Goal: Communication & Community: Answer question/provide support

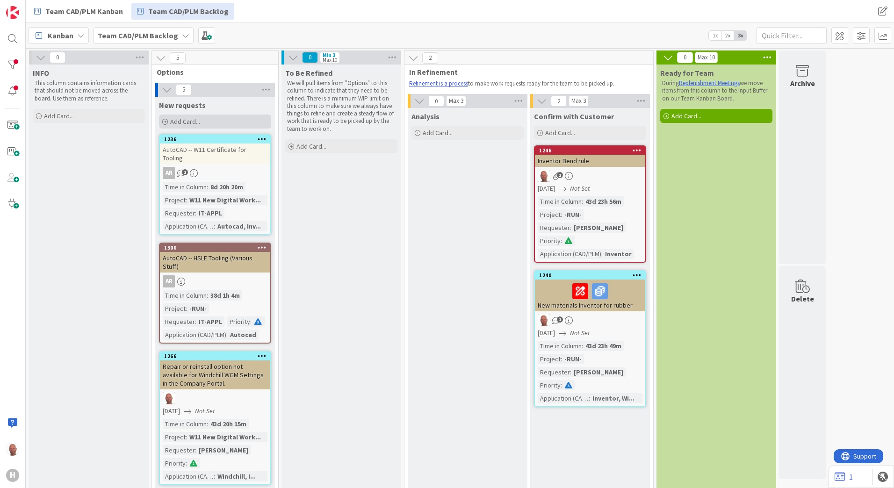
click at [184, 121] on span "Add Card..." at bounding box center [185, 121] width 30 height 8
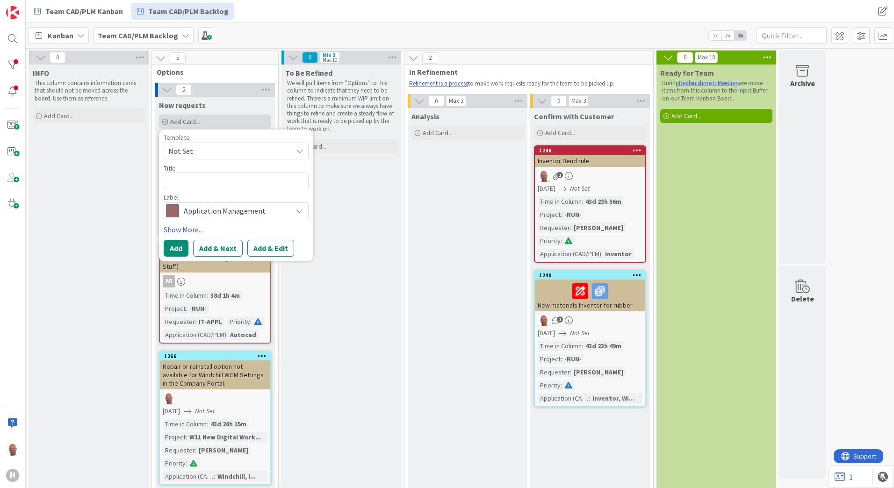
type textarea "x"
type textarea "Script Execution is not allowed"
type textarea "x"
type textarea "Script Execution is not allowed"
type textarea "x"
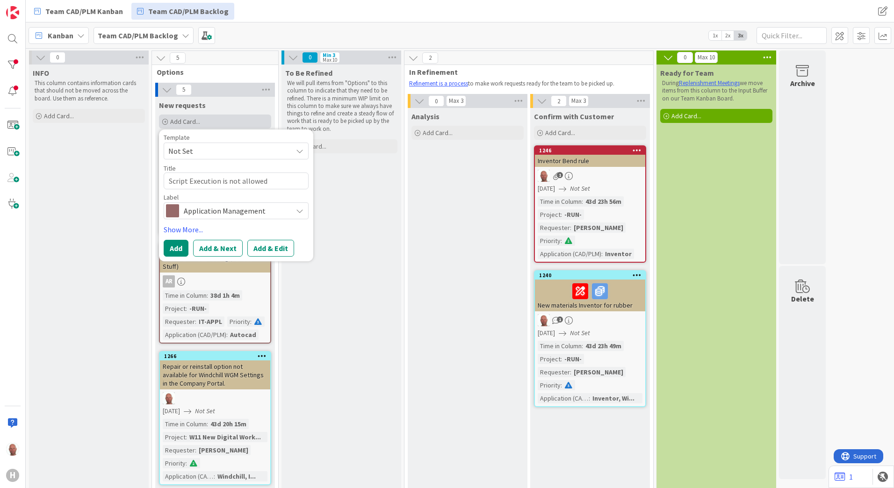
type textarea "Script Execution is not allowed i"
type textarea "x"
type textarea "Script Execution is not allowed in"
type textarea "x"
type textarea "Script Execution is not allowed in"
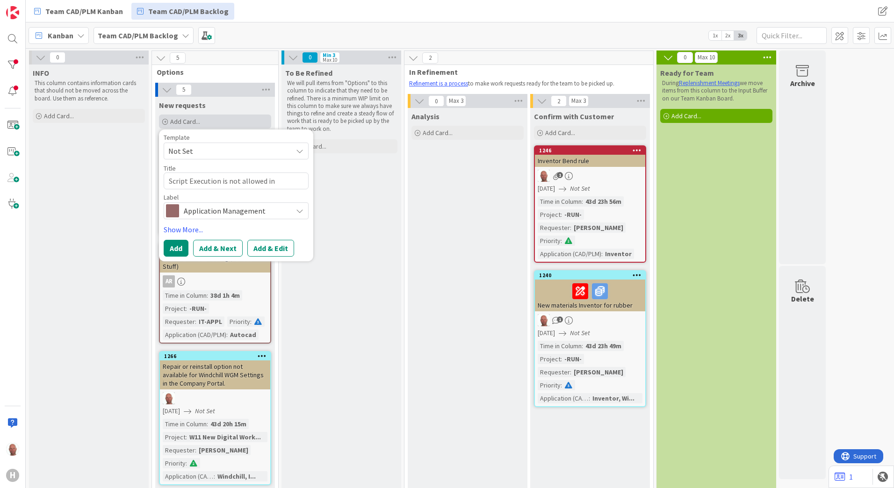
type textarea "x"
type textarea "Script Execution is not allowed in W"
type textarea "x"
type textarea "Script Execution is not allowed in W1"
type textarea "x"
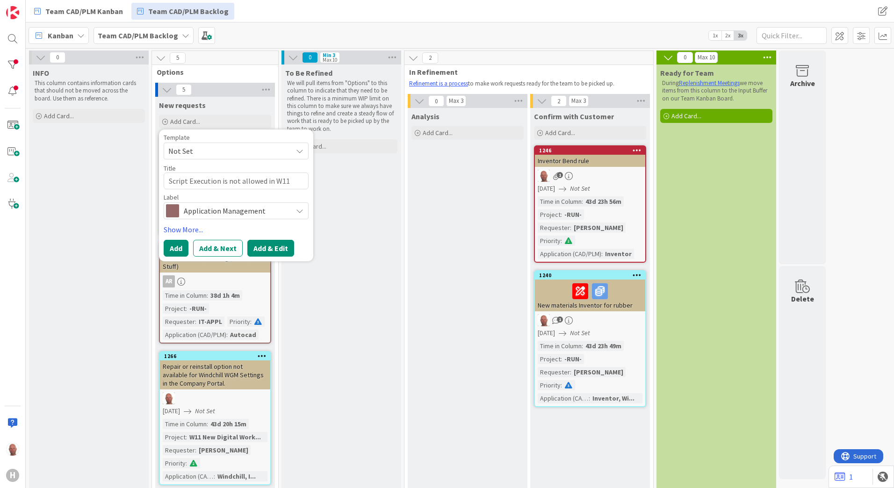
type textarea "Script Execution is not allowed in W11"
click at [265, 246] on button "Add & Edit" at bounding box center [270, 248] width 47 height 17
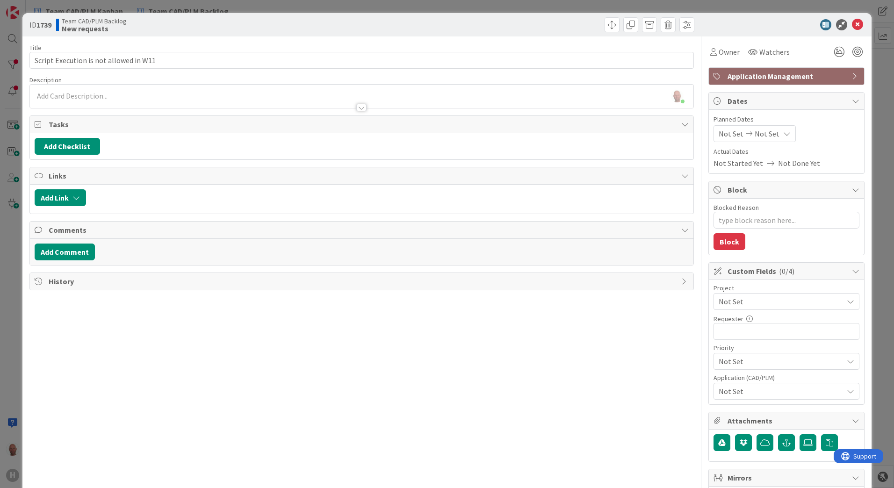
click at [75, 93] on div "[PERSON_NAME] just joined" at bounding box center [361, 96] width 663 height 23
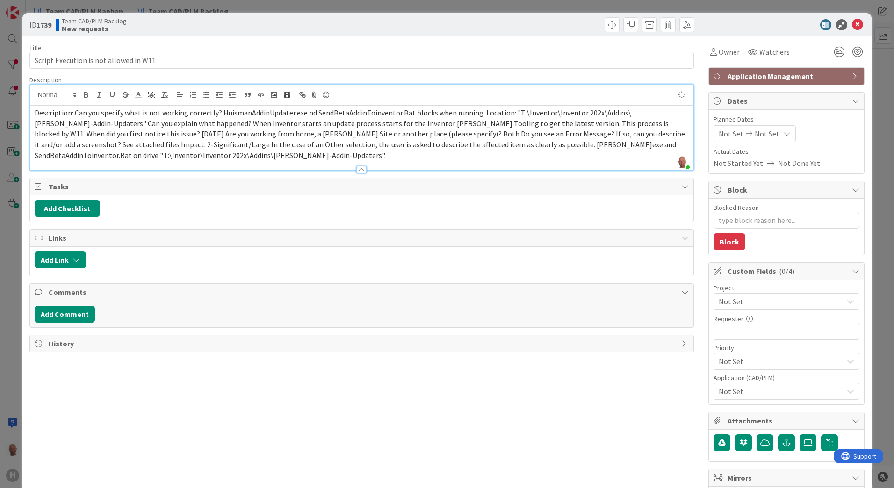
type textarea "x"
click at [305, 111] on span "Description: Can you specify what is not working correctly? HuismanAddinUpdater…" at bounding box center [361, 134] width 652 height 52
click at [323, 133] on span "Description: Can you specify what is not working correctly? HuismanAddinUpdater…" at bounding box center [361, 134] width 652 height 52
click at [512, 111] on span "Description: Can you specify what is not working correctly? HuismanAddinUpdater…" at bounding box center [361, 134] width 652 height 52
click at [229, 119] on span ""T:\Inventor\Inventor 202x\Addins\[PERSON_NAME]-Addin-Updaters" Can you explain…" at bounding box center [361, 139] width 653 height 41
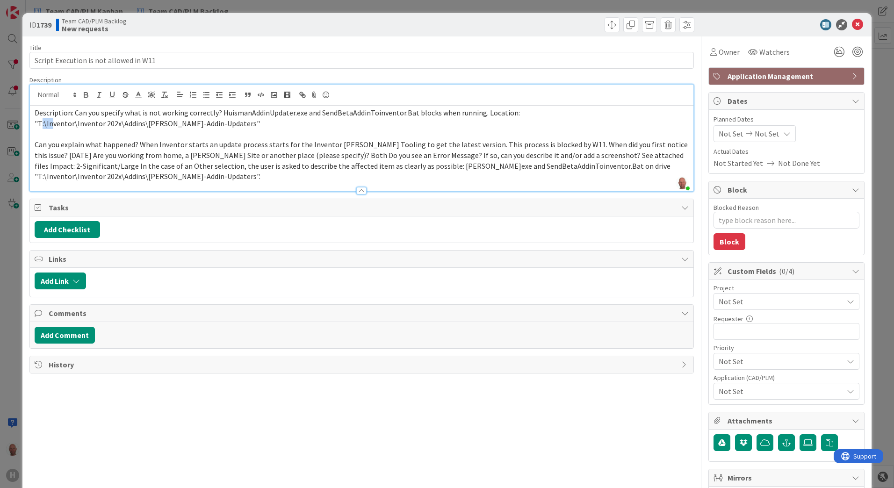
drag, startPoint x: 40, startPoint y: 124, endPoint x: 50, endPoint y: 124, distance: 10.3
click at [50, 124] on span ""T:\Inventor\Inventor 202x\Addins\[PERSON_NAME]-Addin-Updaters"" at bounding box center [147, 123] width 225 height 9
drag, startPoint x: 38, startPoint y: 122, endPoint x: 223, endPoint y: 124, distance: 185.1
click at [223, 124] on span ""T:\Inventor\Inventor 202x\Addins\[PERSON_NAME]-Addin-Updaters"" at bounding box center [147, 123] width 225 height 9
click at [100, 93] on icon "button" at bounding box center [99, 95] width 8 height 8
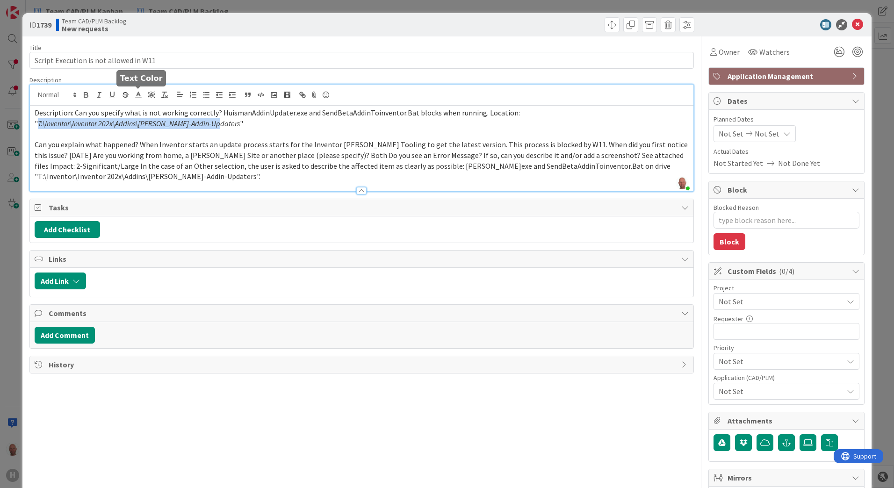
click at [139, 96] on icon at bounding box center [138, 95] width 8 height 8
click at [185, 123] on span at bounding box center [185, 125] width 7 height 7
click at [143, 145] on span "Can you explain what happened? When Inventor starts an update process starts fo…" at bounding box center [362, 160] width 654 height 41
click at [139, 144] on span "Can you explain what happened? When Inventor starts an update process starts fo…" at bounding box center [362, 160] width 654 height 41
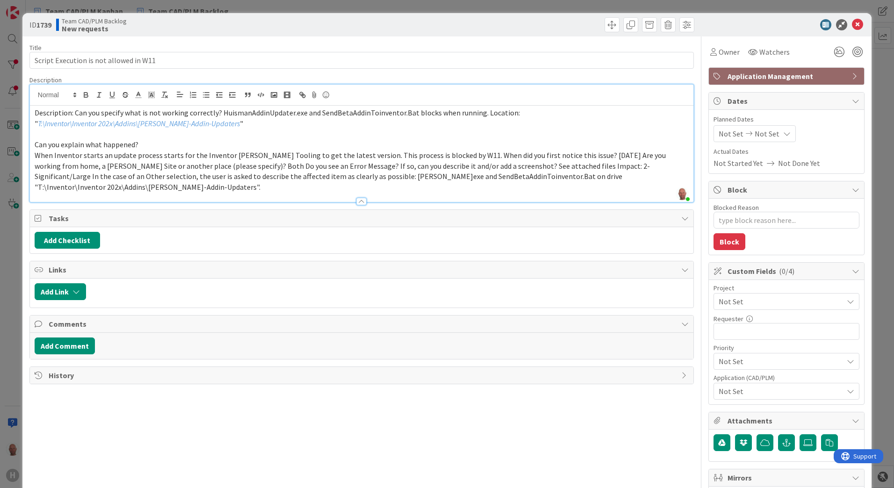
click at [458, 152] on span "When Inventor starts an update process starts for the Inventor [PERSON_NAME] To…" at bounding box center [351, 170] width 632 height 41
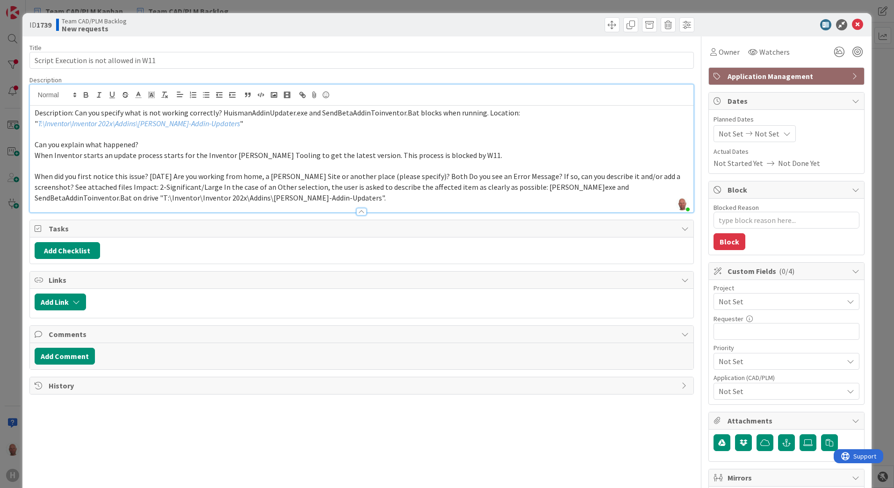
click at [147, 176] on span "When did you first notice this issue? [DATE] Are you working from home, a [PERS…" at bounding box center [358, 187] width 647 height 30
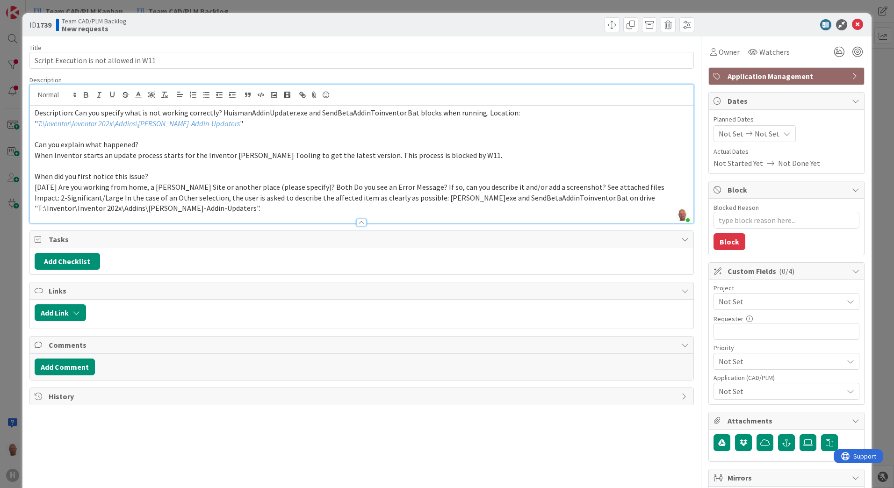
click at [299, 187] on span "[DATE] Are you working from home, a [PERSON_NAME] Site or another place (please…" at bounding box center [350, 197] width 631 height 30
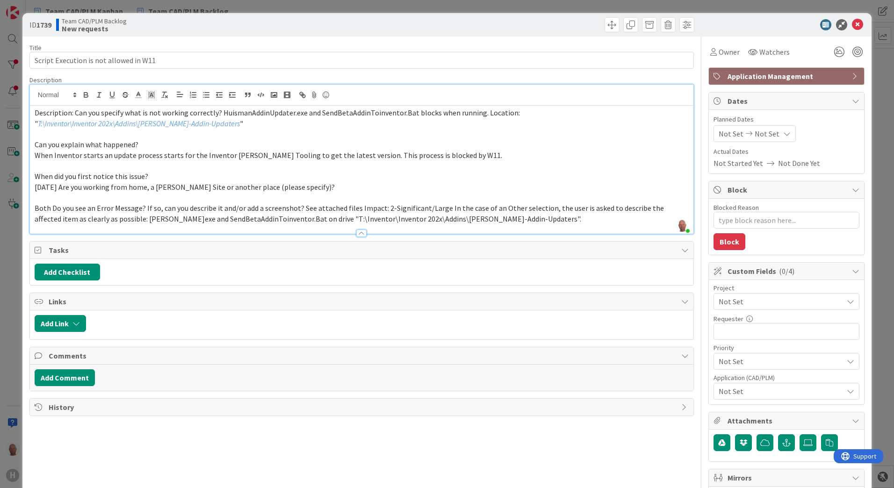
click at [144, 208] on span "Both Do you see an Error Message? If so, can you describe it and/or add a scree…" at bounding box center [350, 213] width 630 height 20
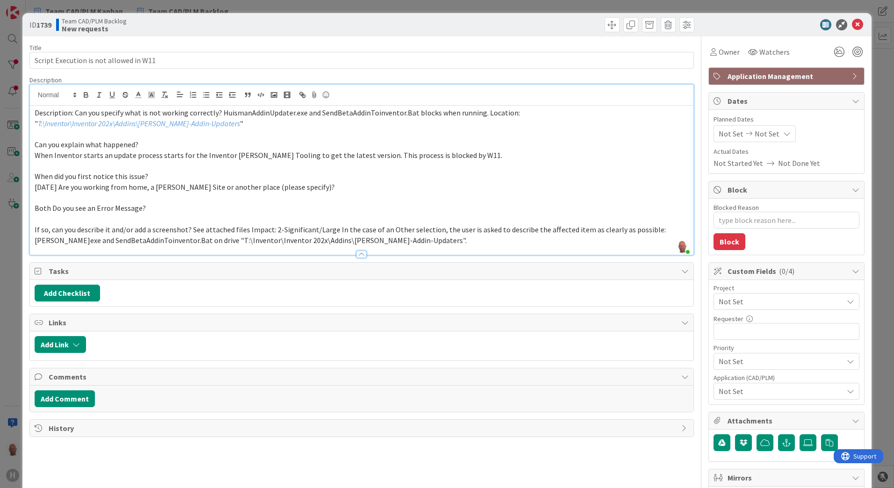
click at [191, 229] on span "If so, can you describe it and/or add a screenshot? See attached files Impact: …" at bounding box center [351, 235] width 632 height 20
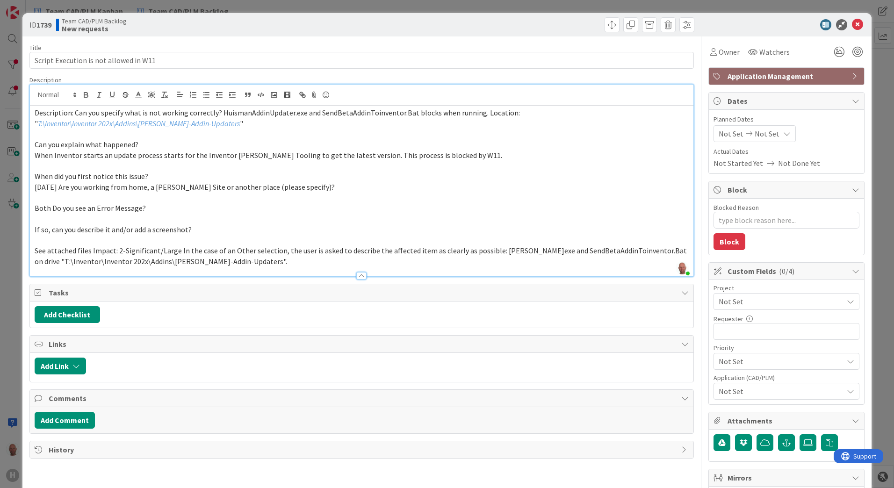
click at [91, 248] on span "See attached files Impact: 2-Significant/Large In the case of an Other selectio…" at bounding box center [361, 256] width 653 height 20
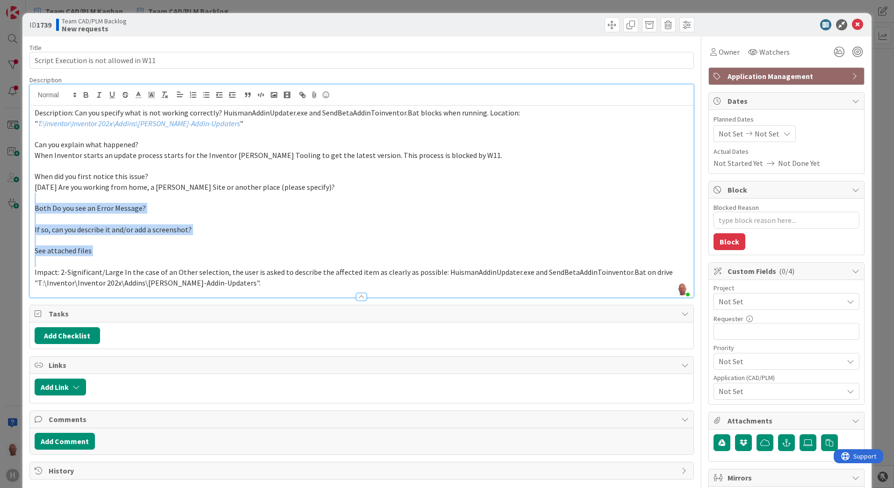
drag, startPoint x: 36, startPoint y: 199, endPoint x: 63, endPoint y: 264, distance: 70.2
click at [63, 264] on div "Description: Can you specify what is not working correctly? HuismanAddinUpdater…" at bounding box center [361, 202] width 663 height 192
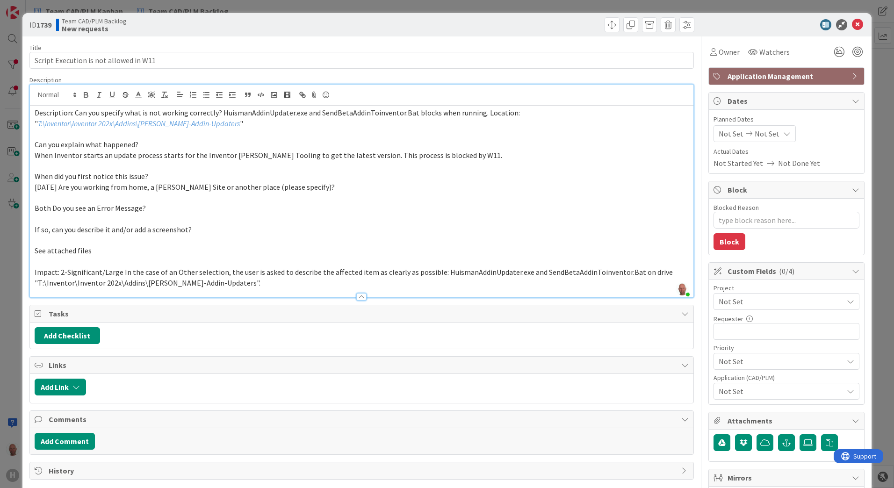
click at [57, 189] on span "[DATE] Are you working from home, a [PERSON_NAME] Site or another place (please…" at bounding box center [185, 186] width 300 height 9
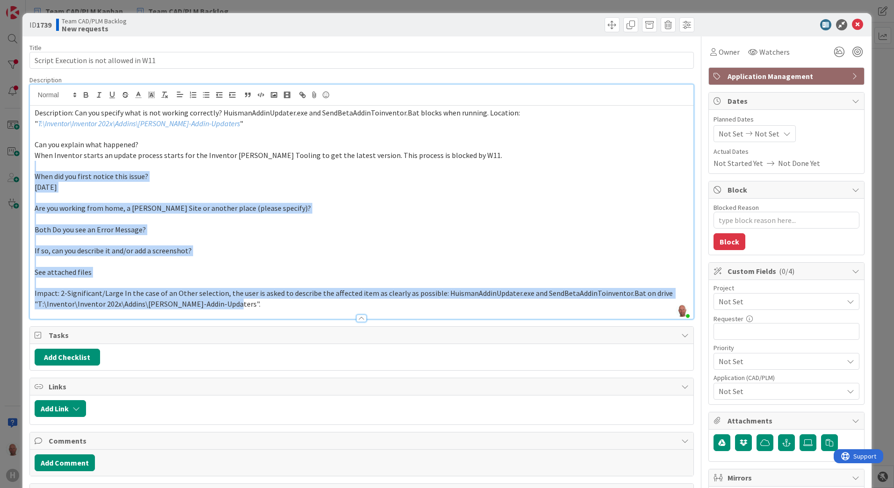
drag, startPoint x: 36, startPoint y: 167, endPoint x: 271, endPoint y: 310, distance: 275.2
click at [271, 310] on div "Description [PERSON_NAME] joined 2 m ago Description: Can you specify what is n…" at bounding box center [361, 197] width 664 height 243
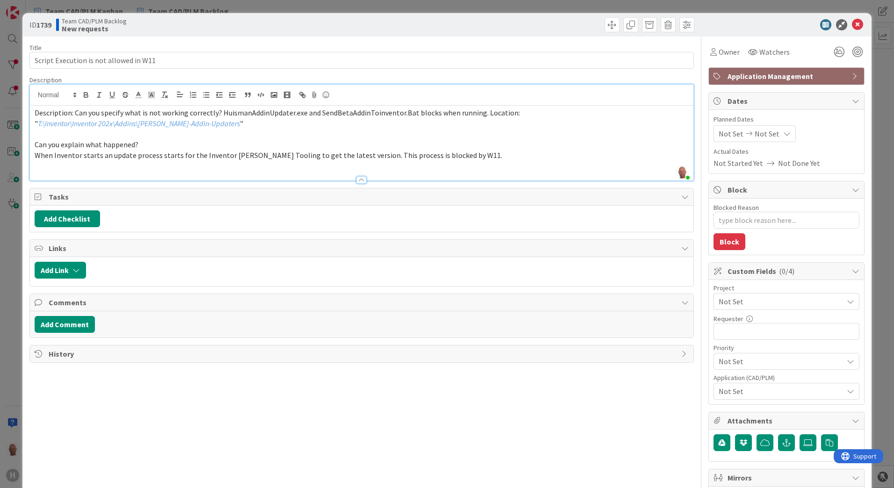
click at [480, 151] on p "When Inventor starts an update process starts for the Inventor [PERSON_NAME] To…" at bounding box center [362, 155] width 654 height 11
click at [718, 51] on span "Owner" at bounding box center [728, 51] width 21 height 11
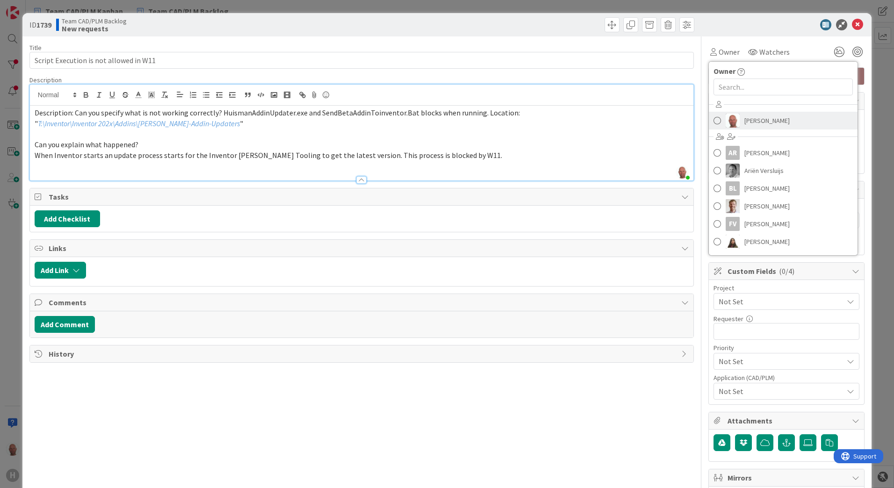
click at [713, 120] on span at bounding box center [716, 121] width 7 height 14
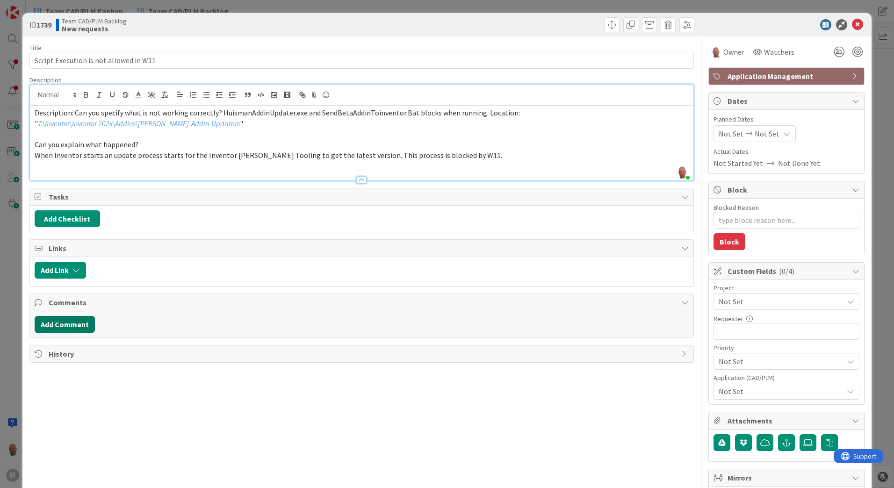
click at [67, 322] on button "Add Comment" at bounding box center [65, 324] width 60 height 17
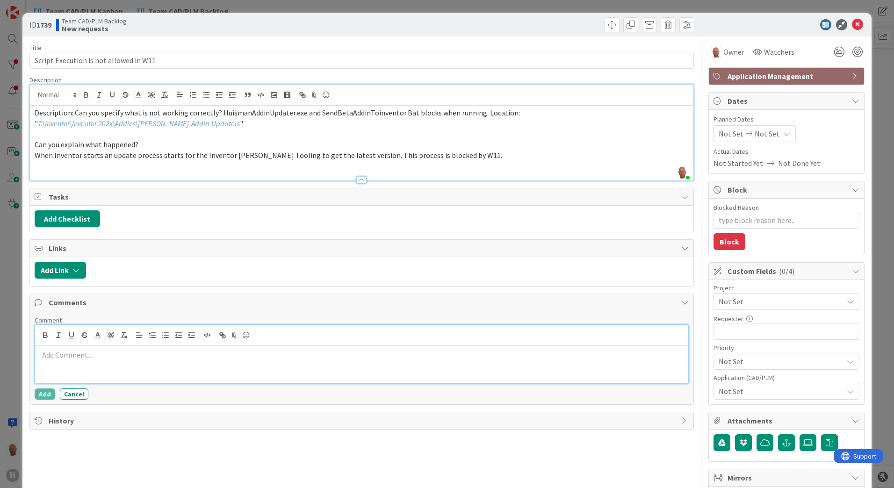
click at [79, 355] on p at bounding box center [361, 355] width 645 height 11
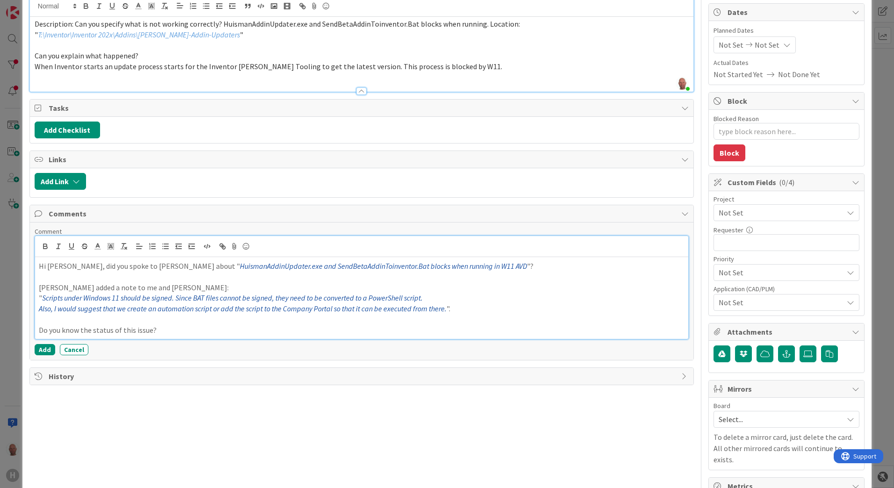
scroll to position [93, 0]
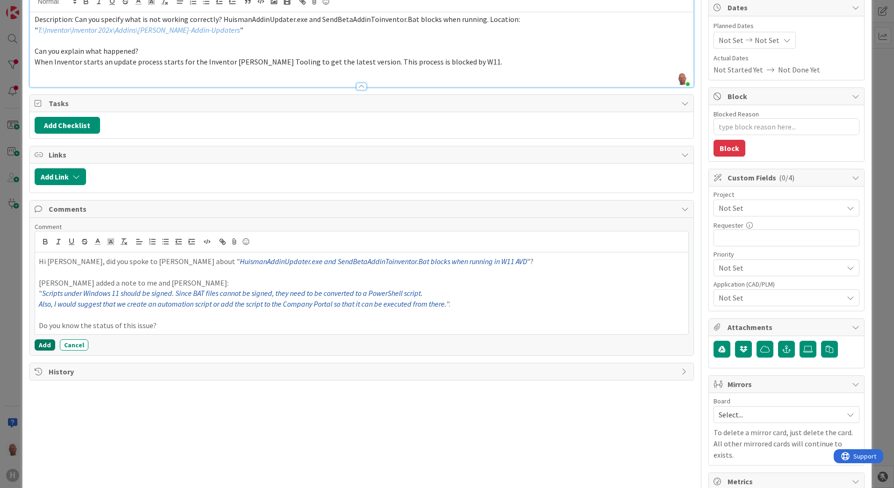
click at [43, 343] on button "Add" at bounding box center [45, 344] width 21 height 11
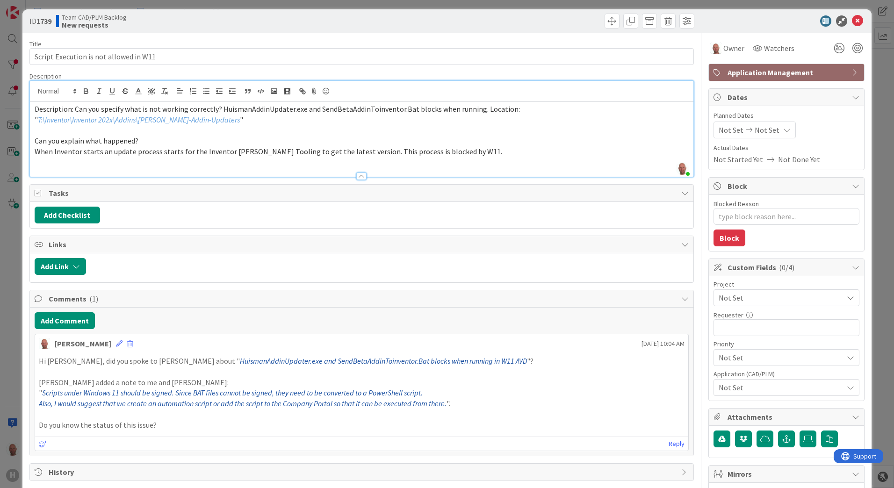
scroll to position [0, 0]
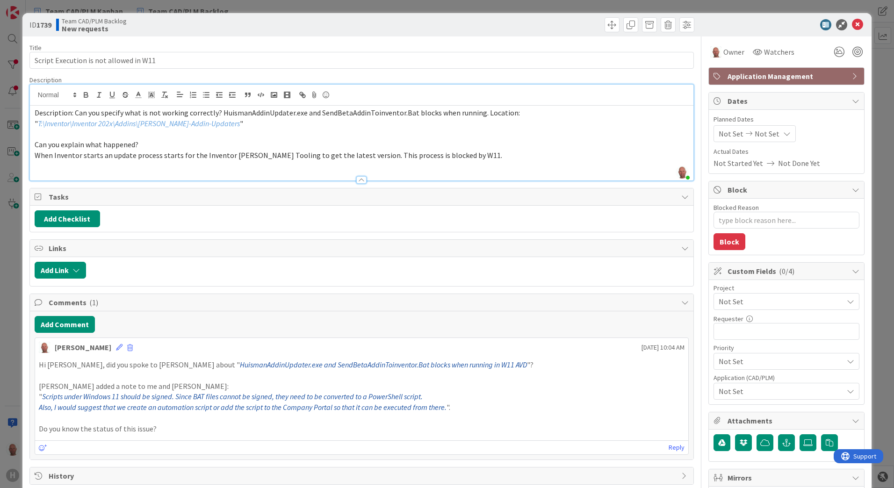
click at [466, 157] on p "When Inventor starts an update process starts for the Inventor [PERSON_NAME] To…" at bounding box center [362, 155] width 654 height 11
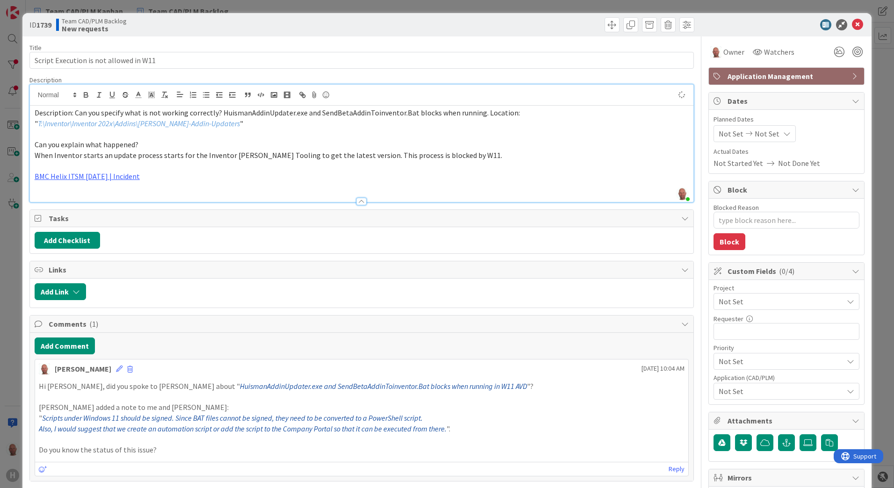
type textarea "x"
click at [489, 154] on p "When Inventor starts an update process starts for the Inventor [PERSON_NAME] To…" at bounding box center [362, 155] width 654 height 11
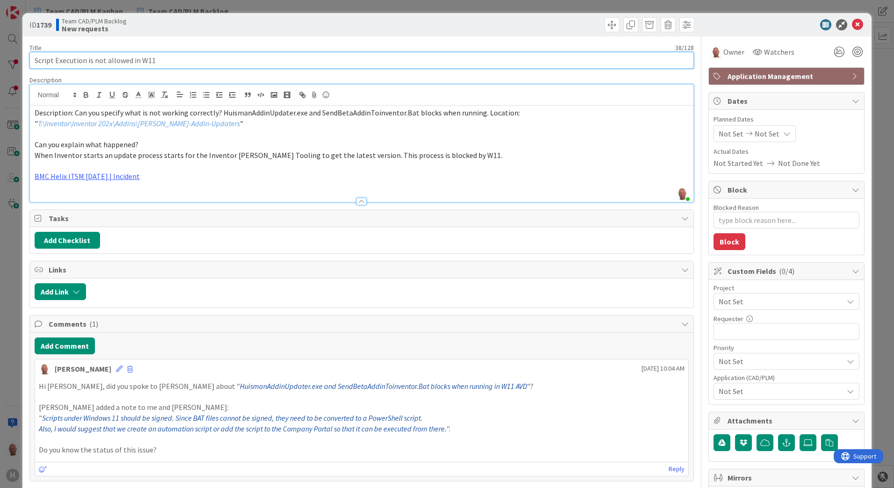
click at [299, 62] on input "Script Execution is not allowed in W11" at bounding box center [361, 60] width 664 height 17
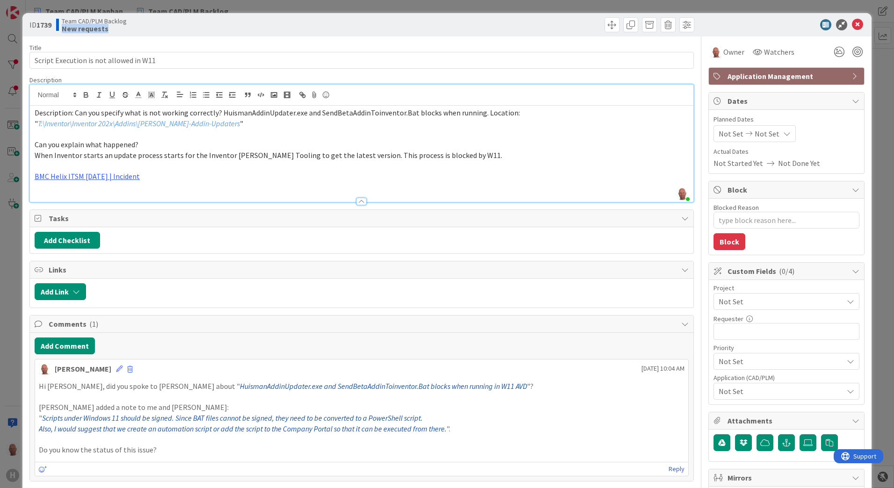
drag, startPoint x: 308, startPoint y: 18, endPoint x: 311, endPoint y: 33, distance: 15.8
click at [311, 33] on div "ID 1739 Team CAD/PLM Backlog New requests" at bounding box center [446, 24] width 849 height 23
click at [852, 24] on icon at bounding box center [857, 24] width 11 height 11
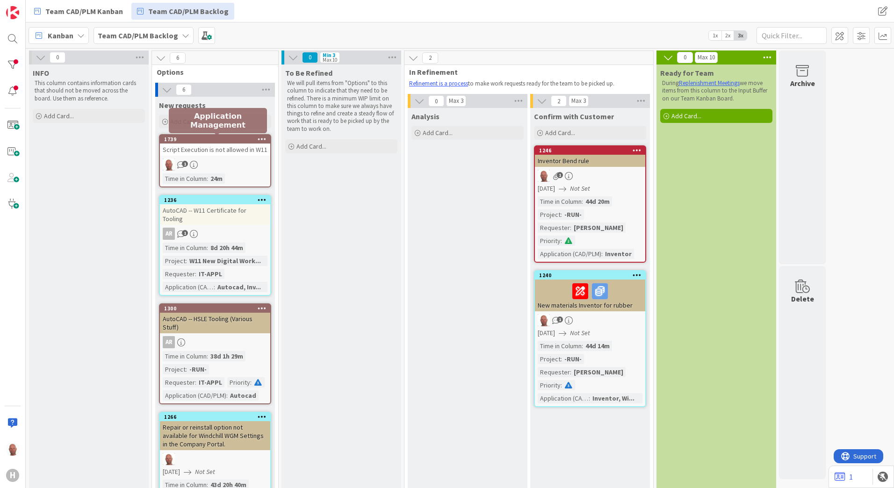
click at [214, 150] on div "Script Execution is not allowed in W11" at bounding box center [215, 149] width 110 height 12
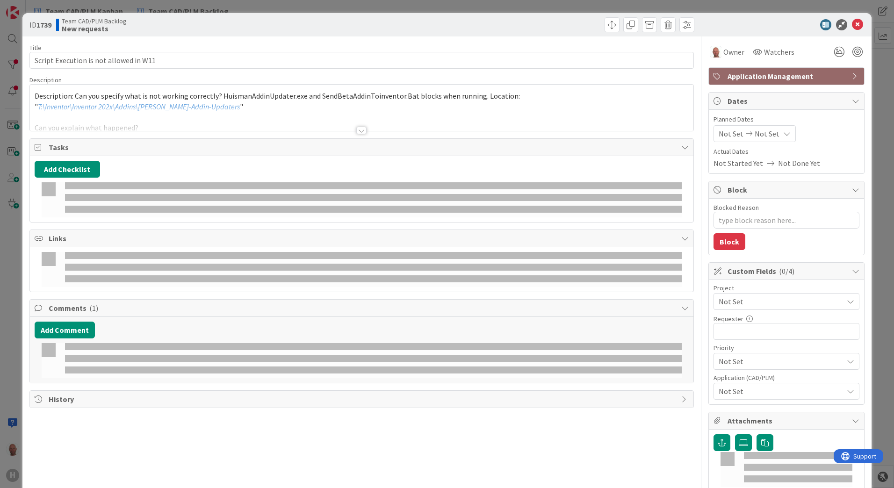
type textarea "x"
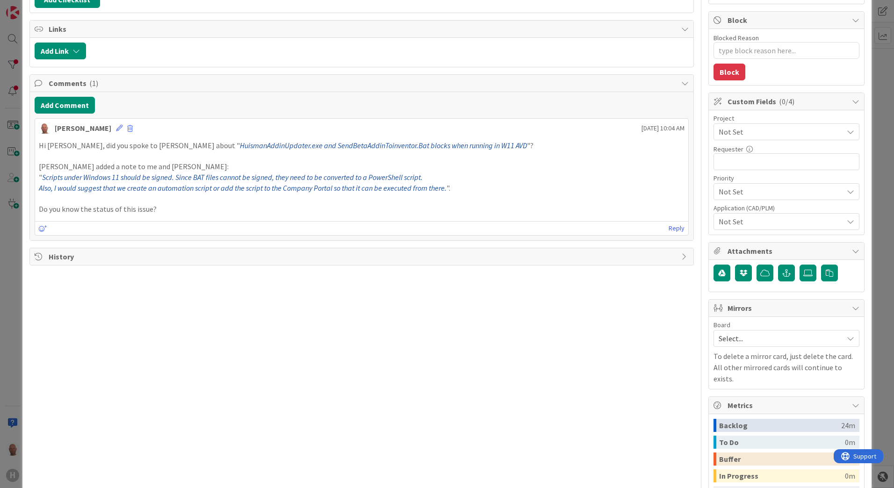
scroll to position [187, 0]
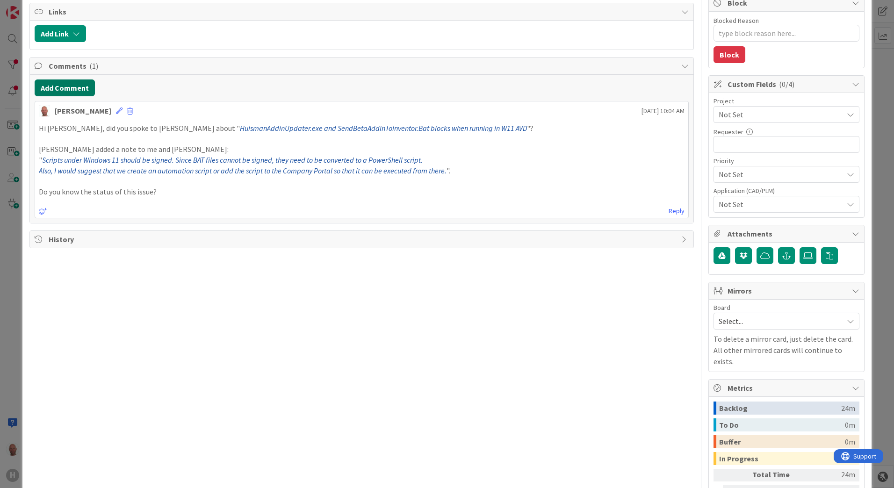
click at [64, 86] on button "Add Comment" at bounding box center [65, 87] width 60 height 17
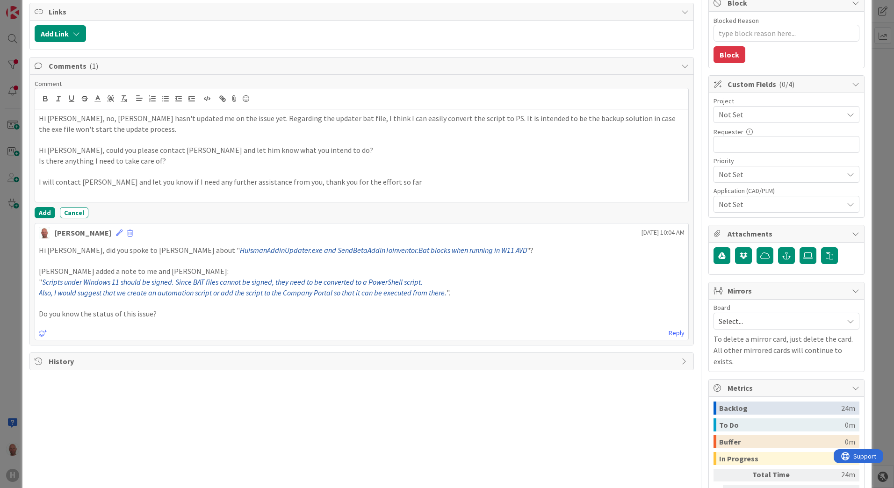
click at [216, 117] on p "Hi Ronald, no, Viktor hasn't updated me on the issue yet. Regarding the updater…" at bounding box center [361, 123] width 645 height 21
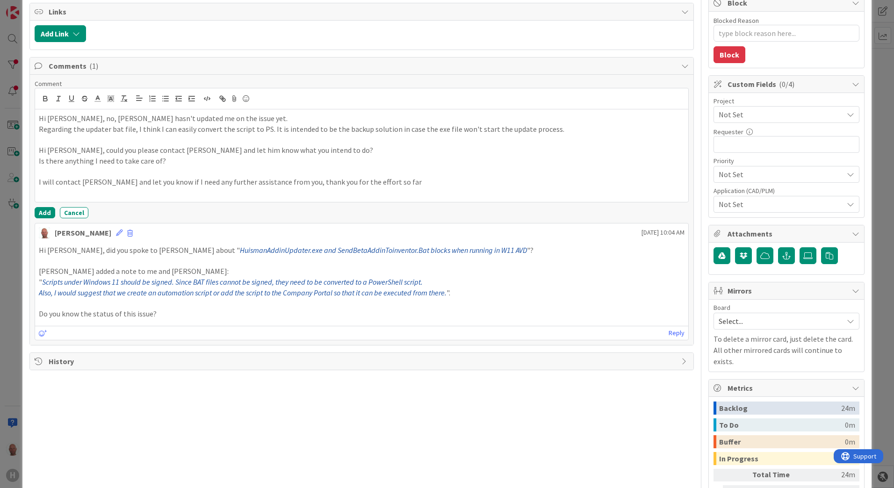
click at [267, 129] on p "Regarding the updater bat file, I think I can easily convert the script to PS. …" at bounding box center [361, 129] width 645 height 11
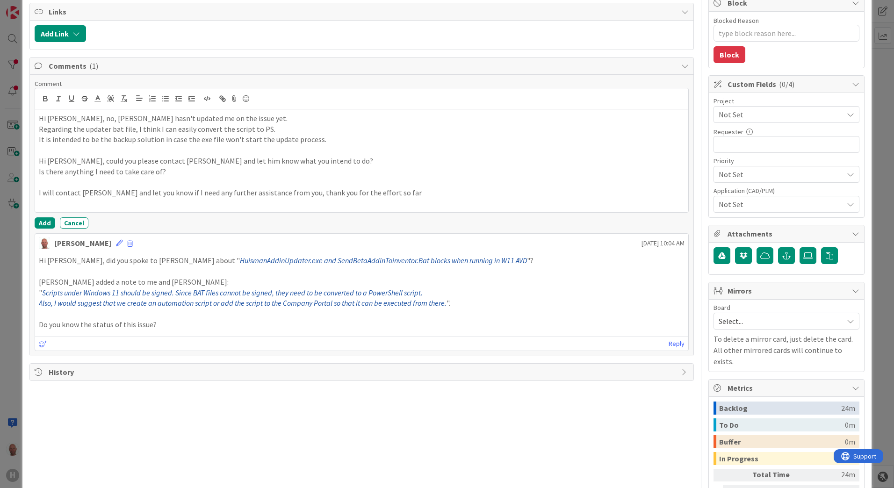
click at [373, 191] on p "I will contact Viktor and let you know if I need any further assistance from yo…" at bounding box center [361, 192] width 645 height 11
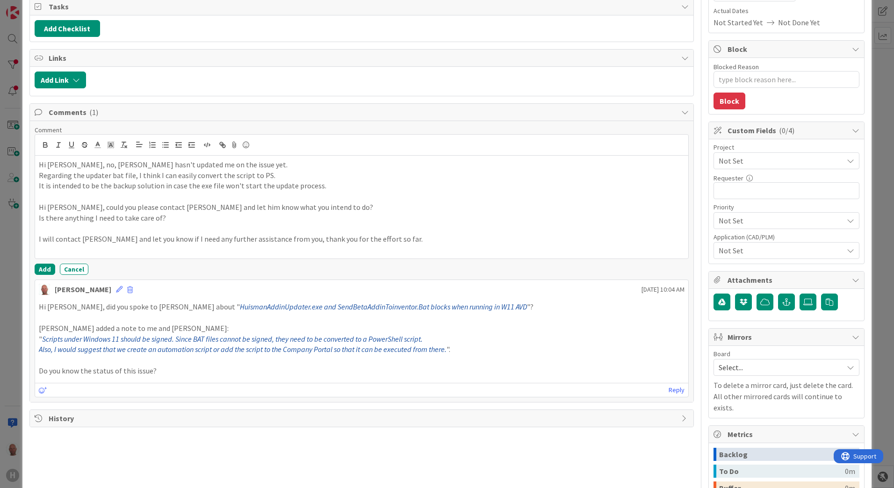
scroll to position [140, 0]
click at [41, 269] on button "Add" at bounding box center [45, 269] width 21 height 11
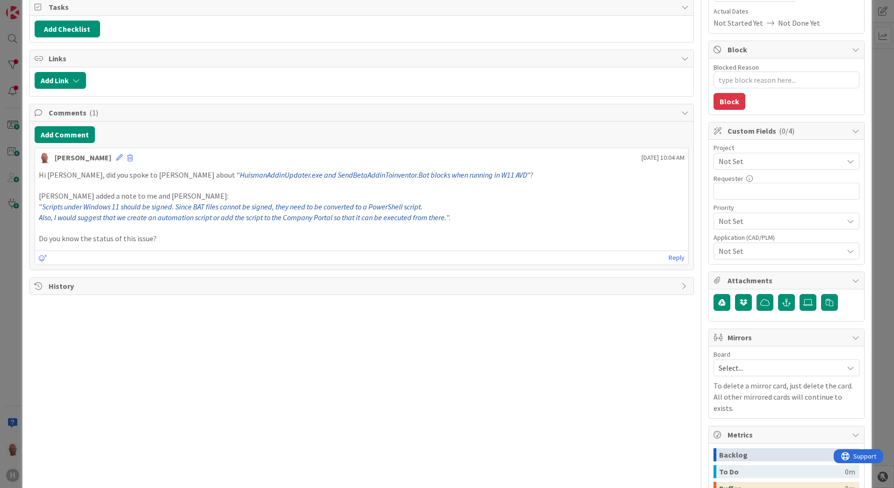
type textarea "x"
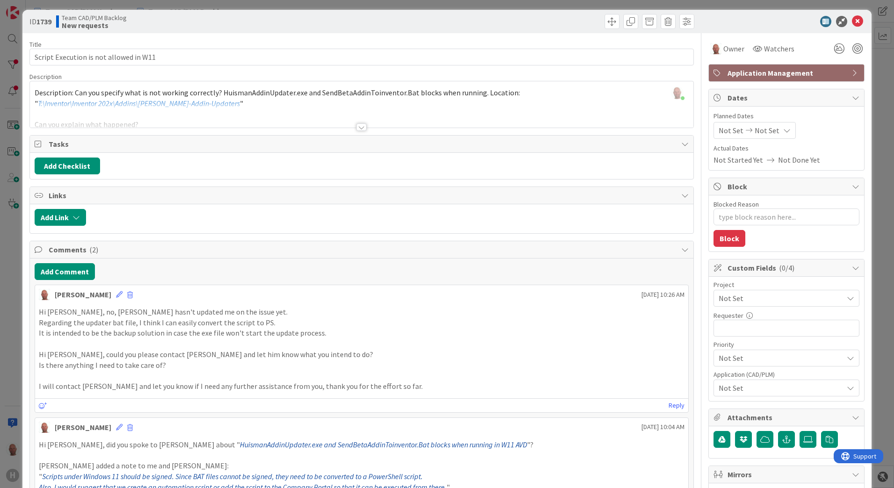
scroll to position [0, 0]
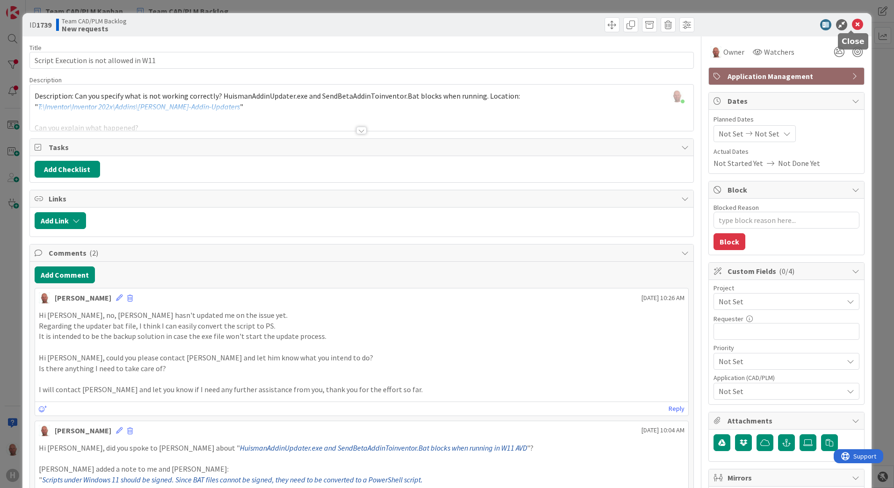
click at [852, 22] on icon at bounding box center [857, 24] width 11 height 11
